Goal: Check status

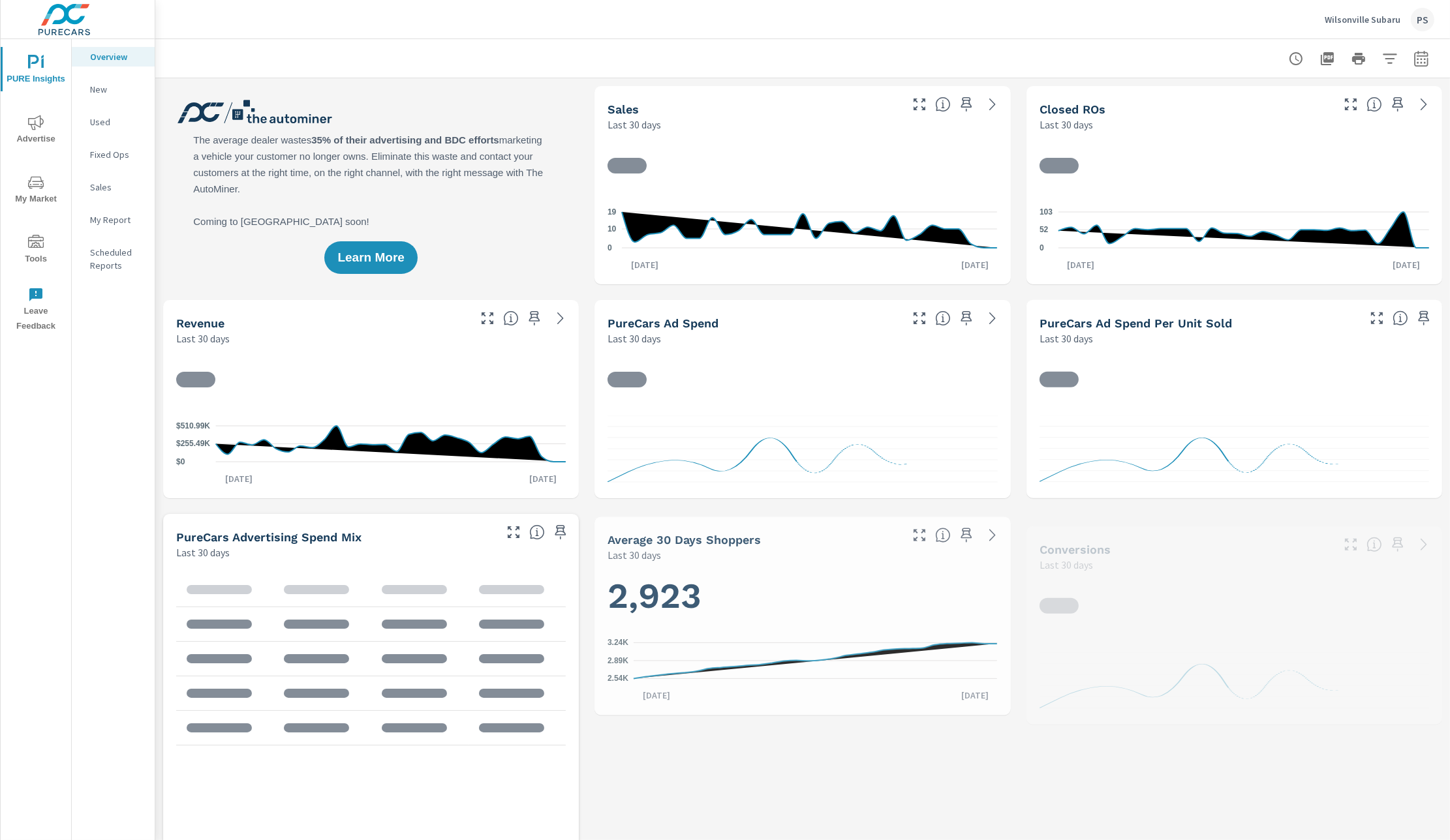
click at [105, 120] on p "Used" at bounding box center [117, 122] width 54 height 13
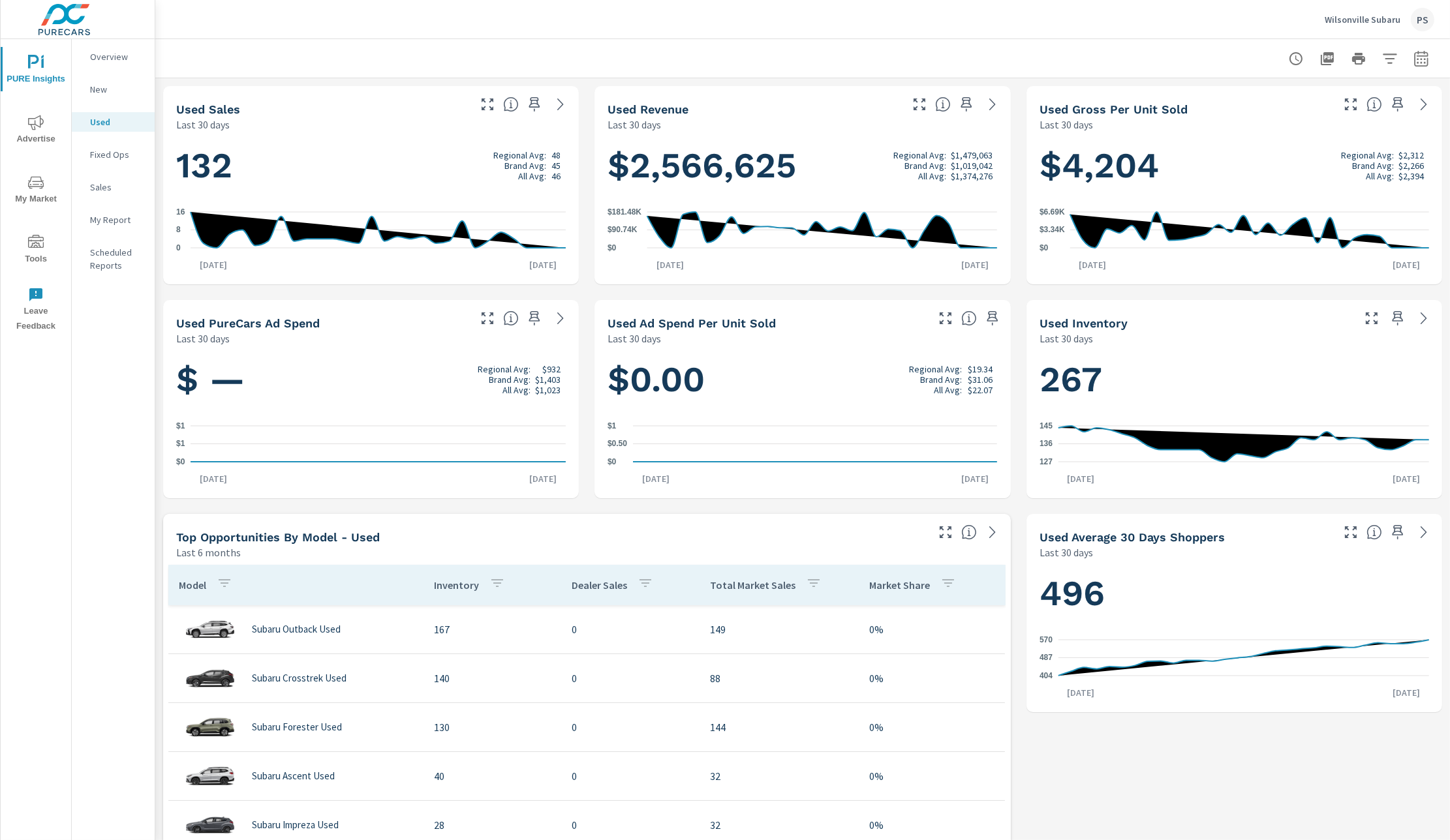
drag, startPoint x: 826, startPoint y: 47, endPoint x: 1079, endPoint y: 50, distance: 253.0
click at [826, 46] on div at bounding box center [802, 58] width 1263 height 38
click at [767, 34] on div "Wilsonville Subaru PS" at bounding box center [802, 19] width 1263 height 38
click at [1232, 57] on icon "button" at bounding box center [1390, 59] width 15 height 15
click at [1211, 31] on div at bounding box center [725, 420] width 1450 height 840
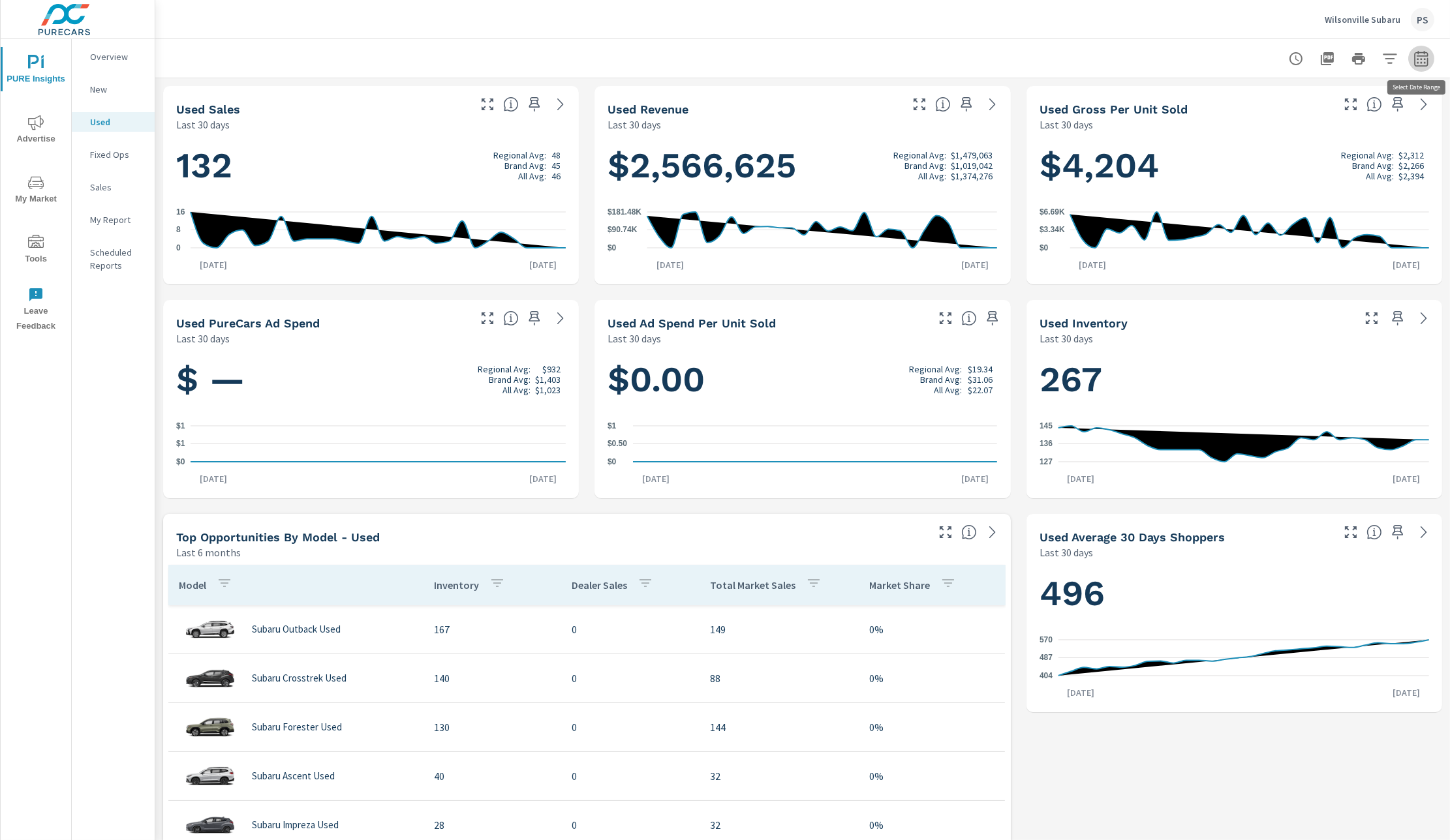
click at [1232, 60] on icon "button" at bounding box center [1421, 59] width 15 height 15
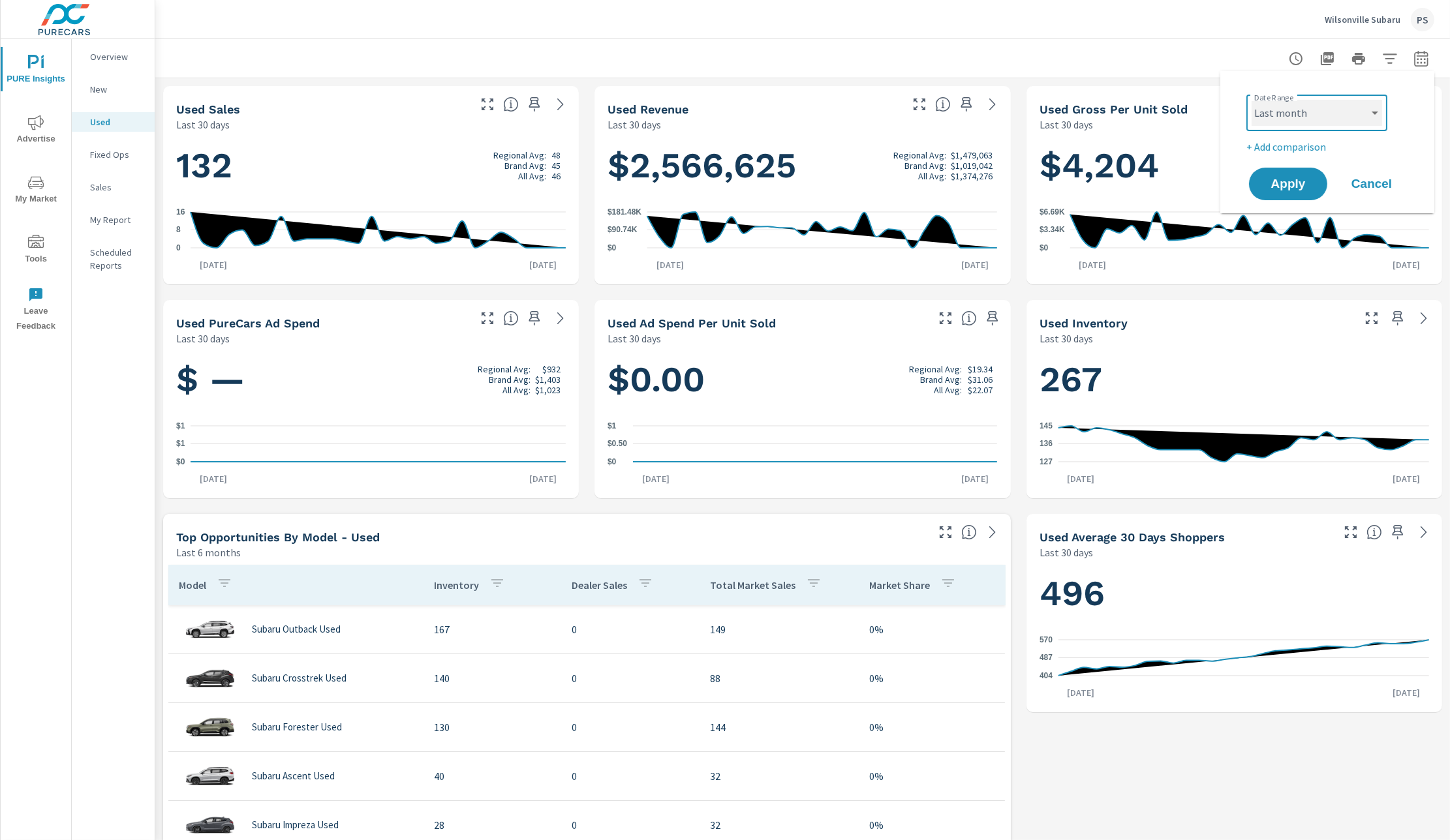
click option "Last month" at bounding box center [0, 0] width 0 height 0
select select "Last month"
click at [1232, 189] on span "Apply" at bounding box center [1288, 184] width 54 height 12
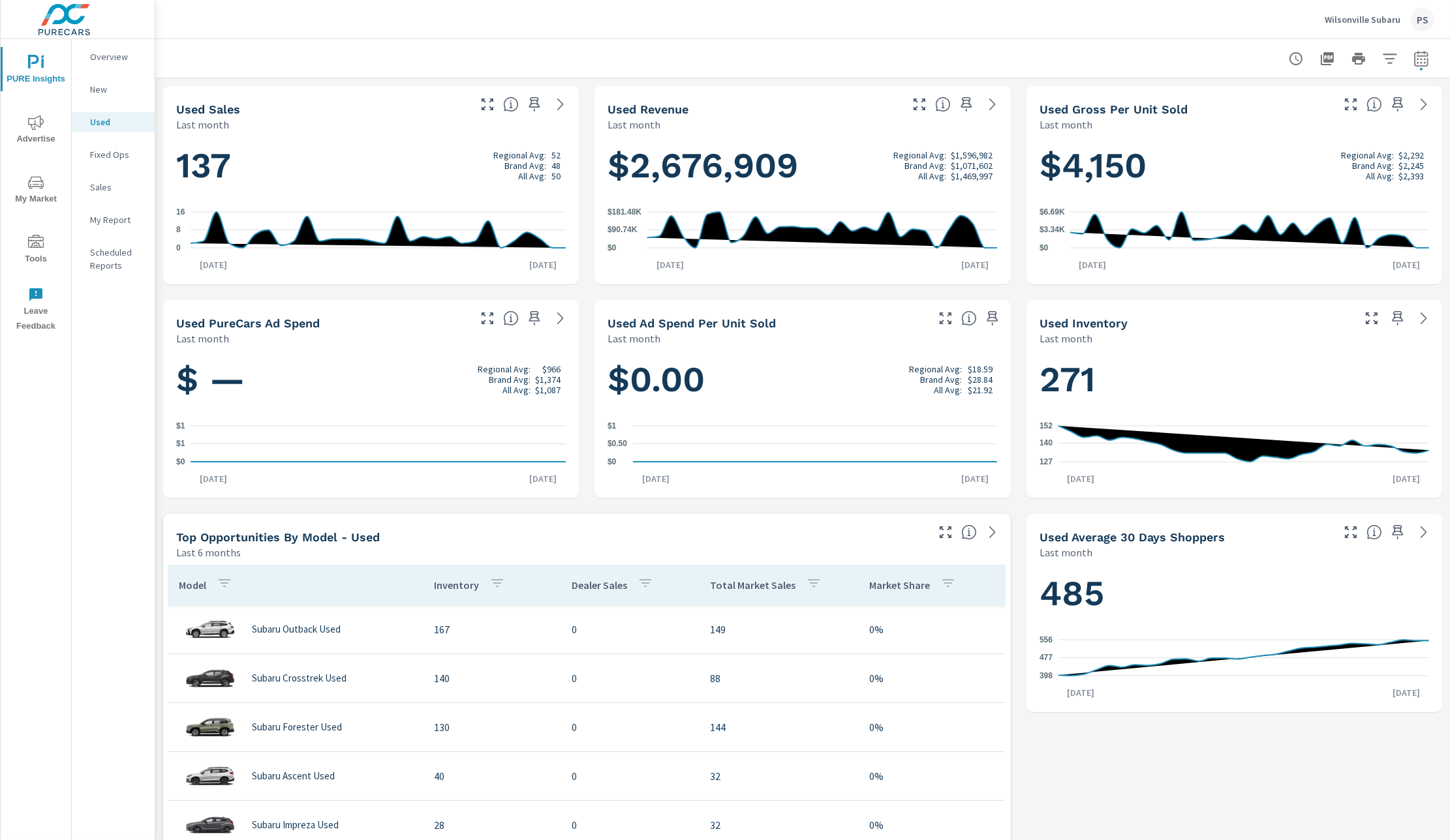
click at [894, 41] on div at bounding box center [802, 58] width 1263 height 38
click at [1232, 61] on icon "button" at bounding box center [1421, 59] width 15 height 15
click at [1232, 113] on select "Custom [DATE] Last week Last 7 days Last 14 days Last 30 days Last 45 days Last…" at bounding box center [1316, 112] width 131 height 26
click option "Last 2 months" at bounding box center [0, 0] width 0 height 0
select select "Last 2 months"
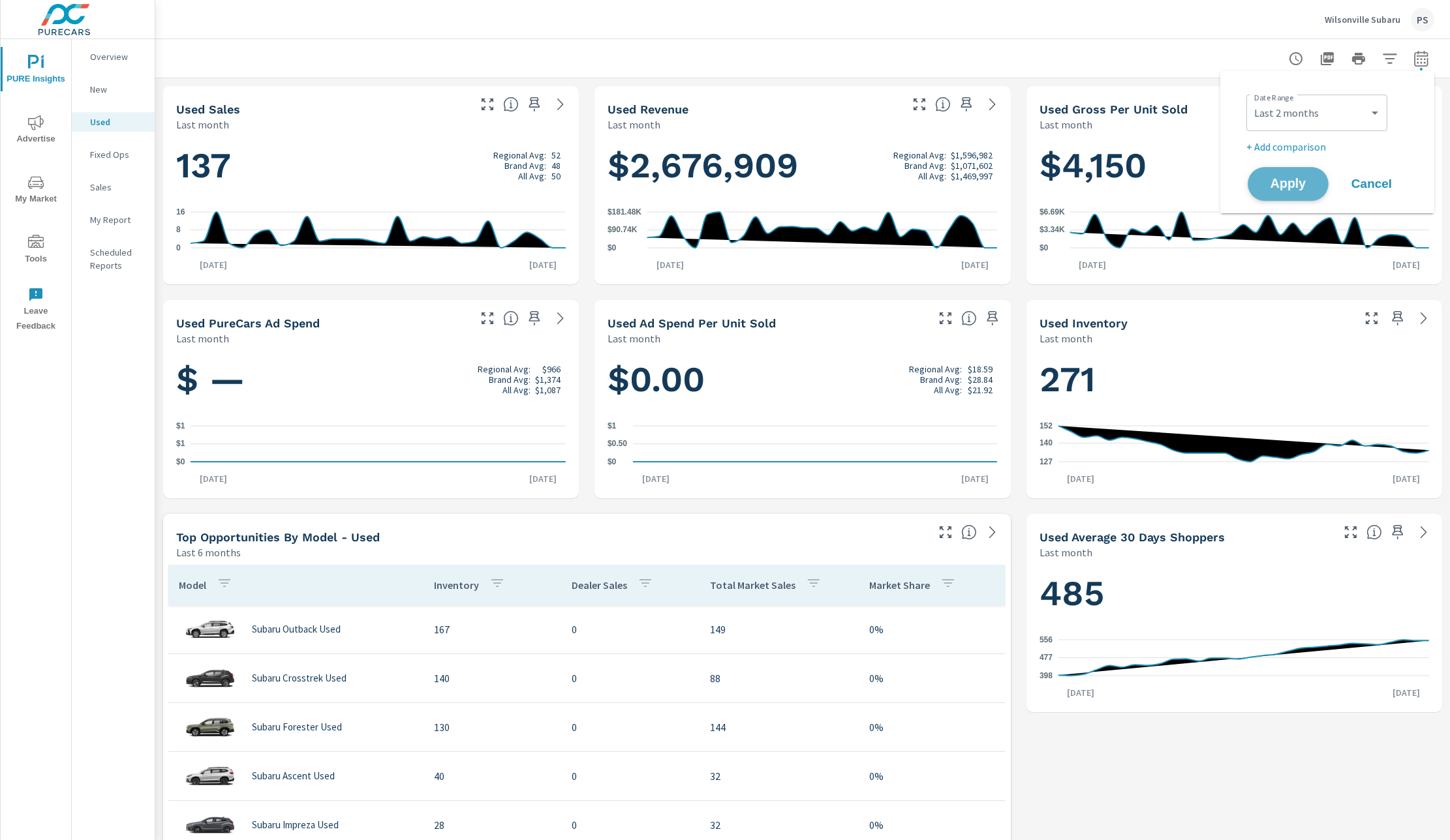
click at [1232, 179] on span "Apply" at bounding box center [1288, 184] width 54 height 12
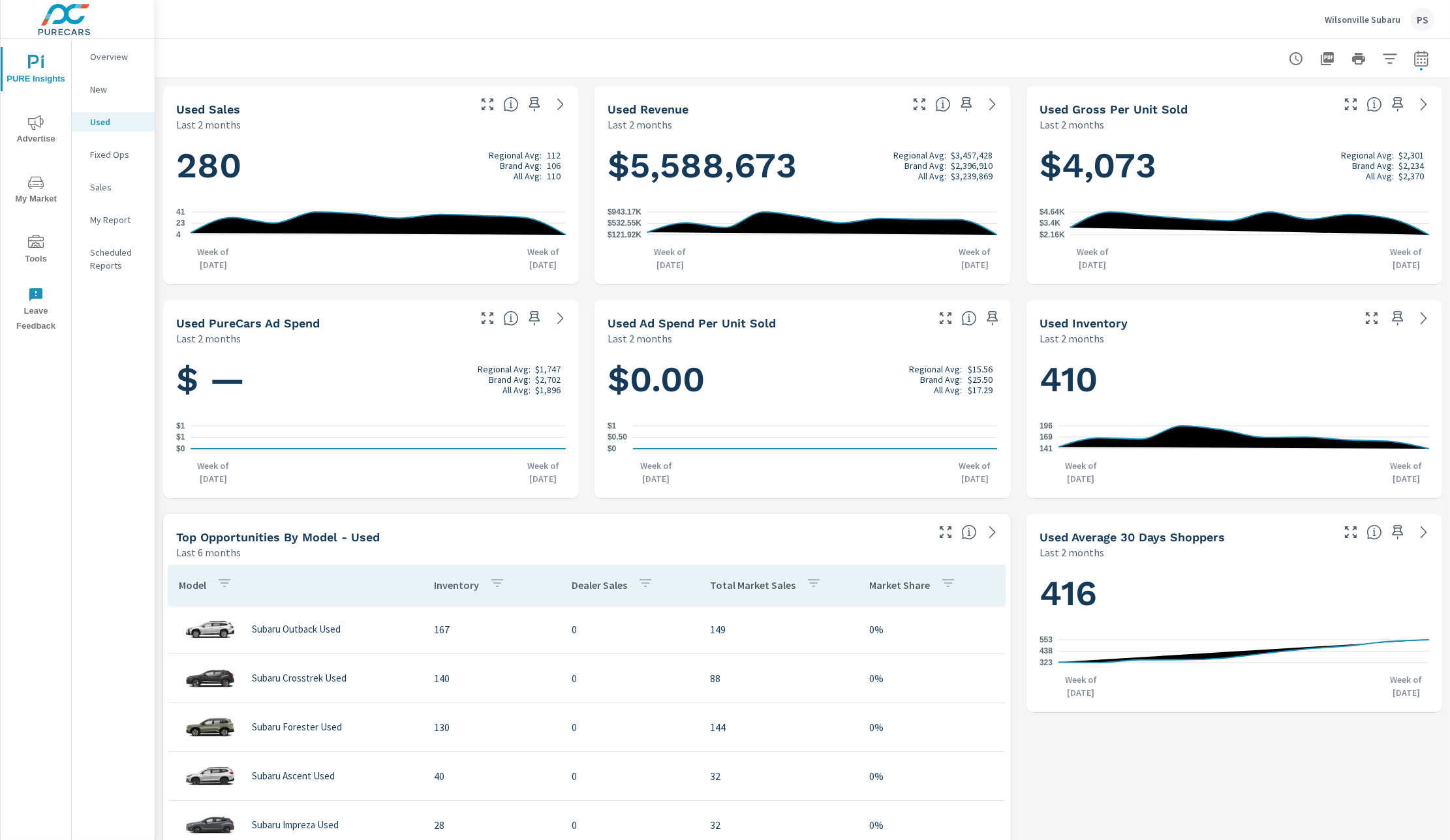
click at [33, 129] on icon "nav menu" at bounding box center [36, 122] width 15 height 15
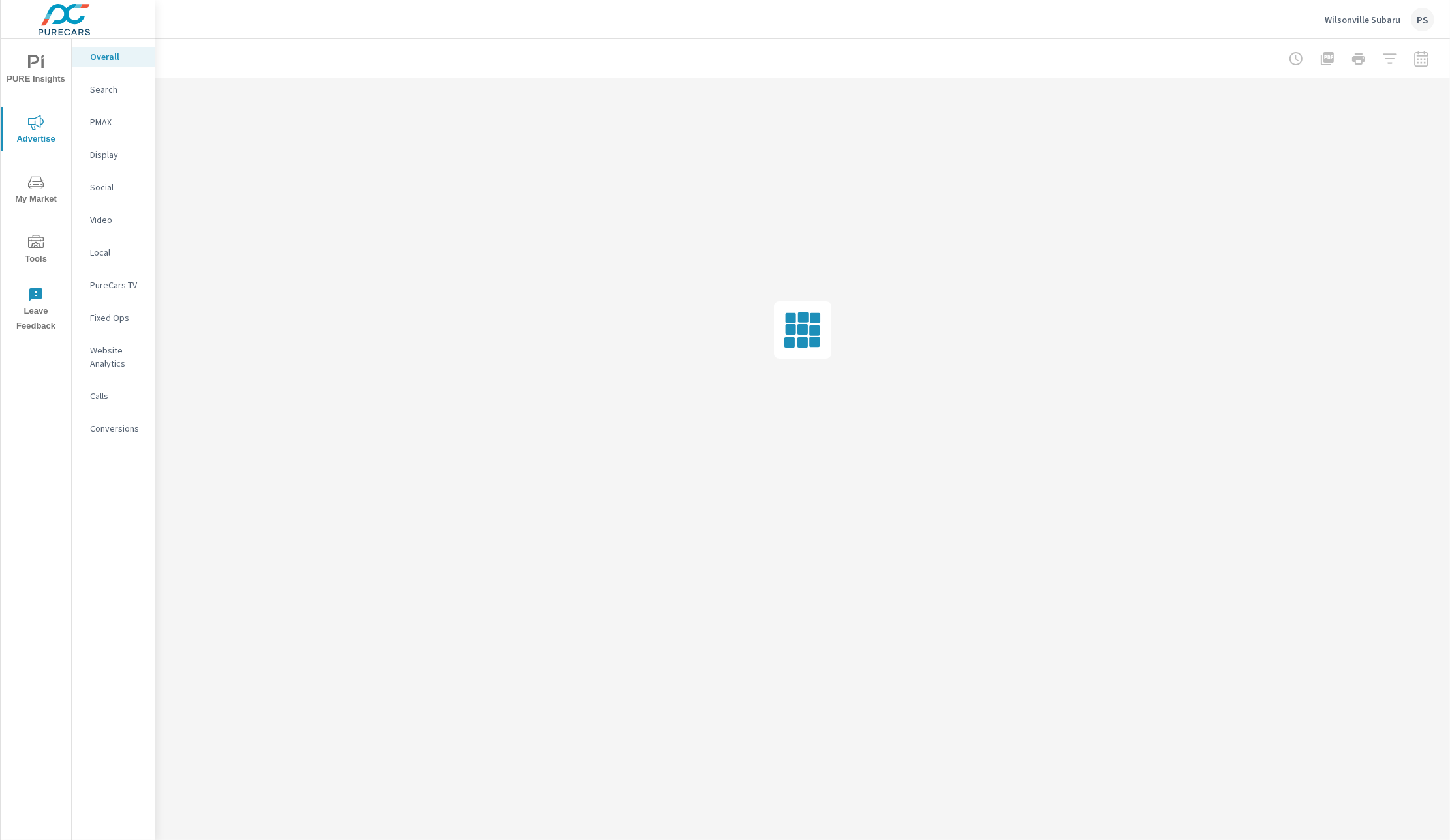
click at [107, 119] on p "PMAX" at bounding box center [117, 122] width 54 height 13
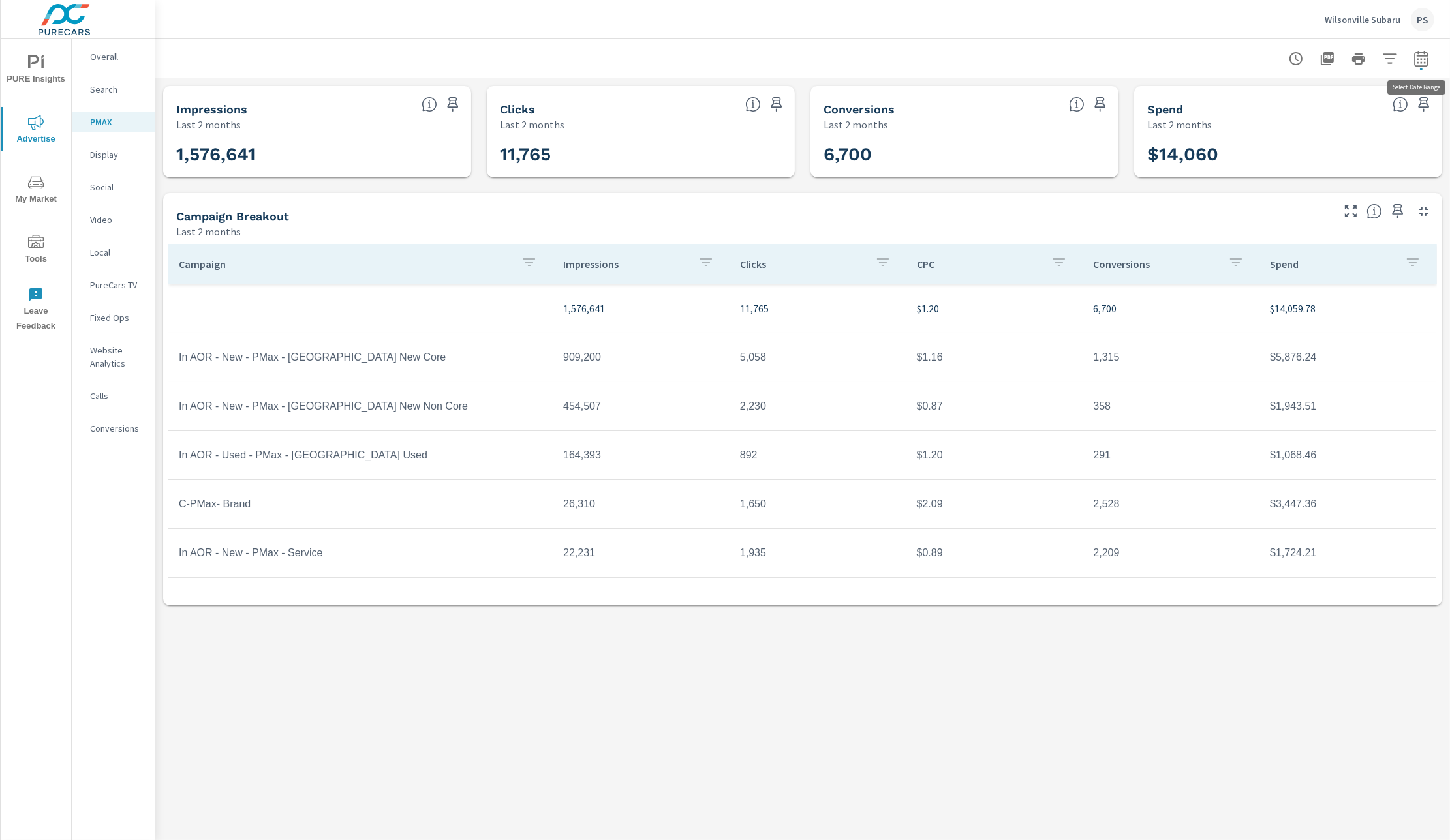
click at [1232, 51] on button "button" at bounding box center [1421, 59] width 26 height 26
click option "Last month" at bounding box center [0, 0] width 0 height 0
select select "Last month"
click at [1232, 187] on span "Apply" at bounding box center [1288, 184] width 54 height 12
drag, startPoint x: 1260, startPoint y: 657, endPoint x: 1260, endPoint y: 663, distance: 6.0
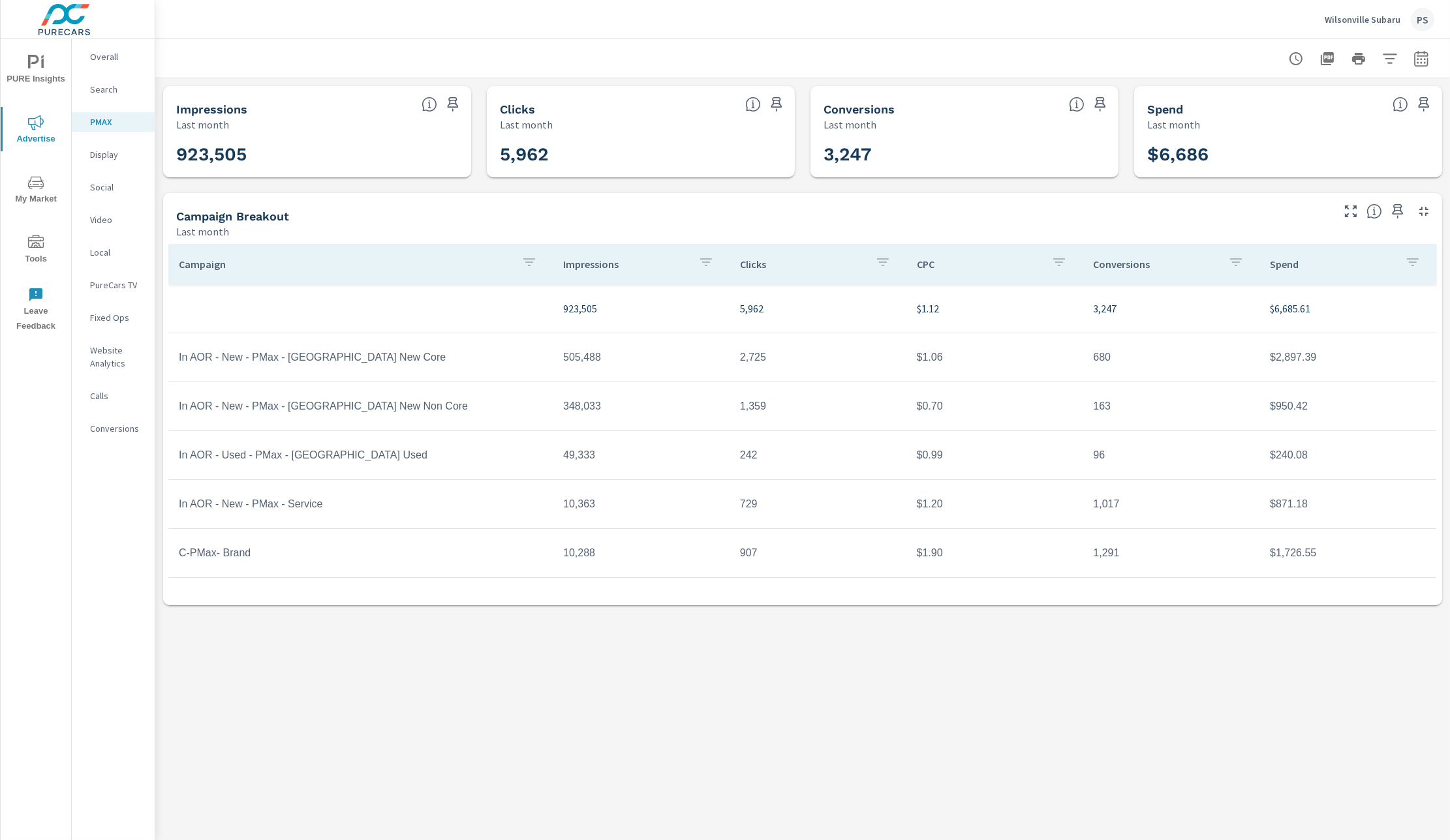
click at [1232, 658] on div "PMAX Performance Wilsonville Subaru Report date range: [DATE] - [DATE] Impressi…" at bounding box center [803, 439] width 1295 height 801
click at [1232, 701] on div "PMAX Performance Wilsonville Subaru Report date range: [DATE] - [DATE] Impressi…" at bounding box center [803, 439] width 1295 height 801
click at [875, 801] on div "PMAX Performance Wilsonville Subaru Report date range: [DATE] - [DATE] Impressi…" at bounding box center [803, 439] width 1295 height 801
